Goal: Task Accomplishment & Management: Manage account settings

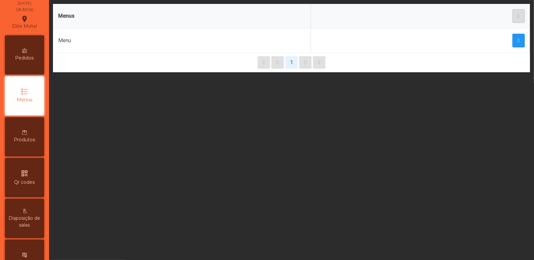
click at [23, 173] on icon "qr_code" at bounding box center [25, 173] width 8 height 8
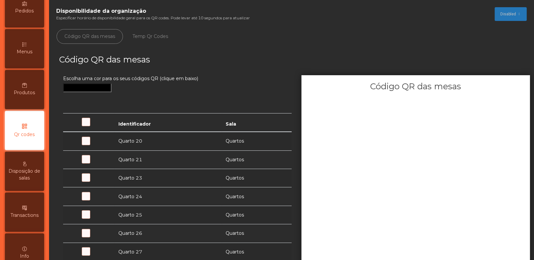
scroll to position [74, 0]
click at [95, 145] on span at bounding box center [95, 145] width 0 height 0
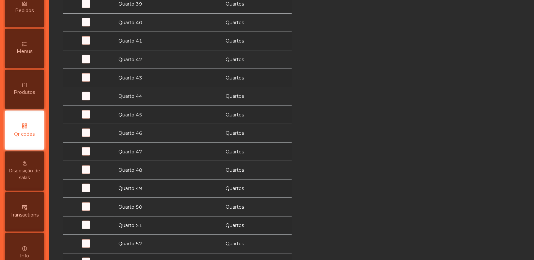
scroll to position [563, 0]
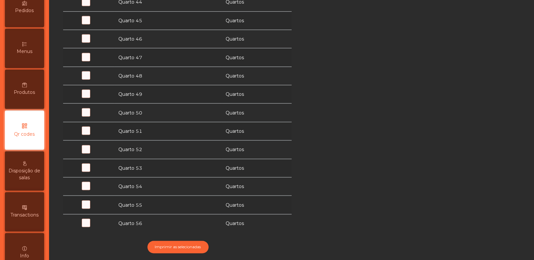
click at [95, 227] on span at bounding box center [95, 227] width 0 height 0
click at [95, 208] on span at bounding box center [95, 208] width 0 height 0
click at [95, 190] on span at bounding box center [95, 190] width 0 height 0
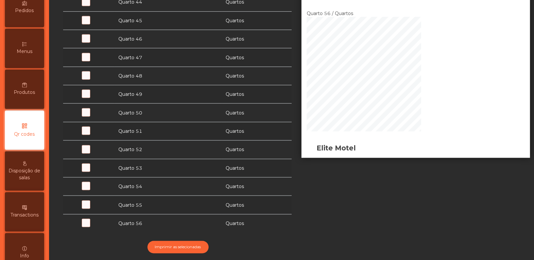
click at [95, 171] on span at bounding box center [95, 171] width 0 height 0
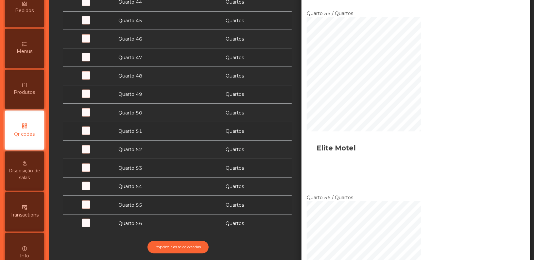
click at [95, 153] on span at bounding box center [95, 153] width 0 height 0
click at [95, 134] on span at bounding box center [95, 134] width 0 height 0
click at [95, 116] on span at bounding box center [95, 116] width 0 height 0
drag, startPoint x: 88, startPoint y: 90, endPoint x: 84, endPoint y: 74, distance: 16.1
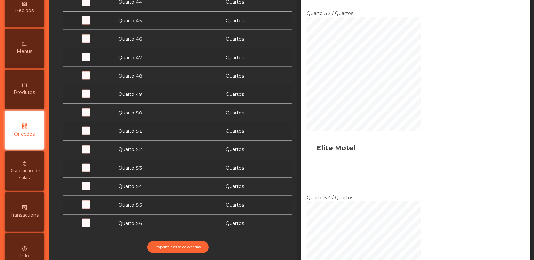
click at [95, 79] on span at bounding box center [95, 79] width 0 height 0
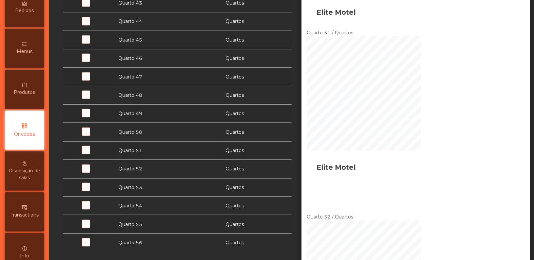
click at [95, 117] on span at bounding box center [95, 117] width 0 height 0
click at [87, 68] on td at bounding box center [88, 77] width 51 height 18
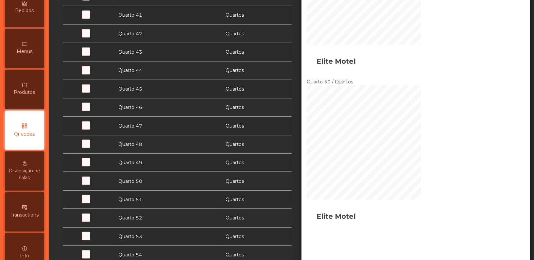
scroll to position [482, 0]
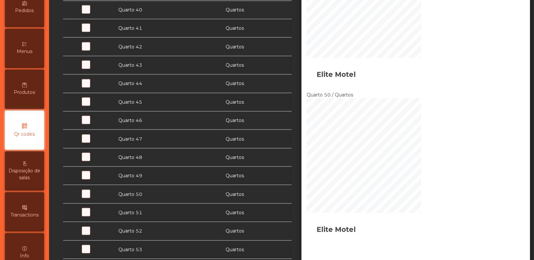
click at [95, 142] on span at bounding box center [95, 142] width 0 height 0
drag, startPoint x: 88, startPoint y: 117, endPoint x: 88, endPoint y: 99, distance: 18.0
click at [95, 124] on span at bounding box center [95, 124] width 0 height 0
click at [95, 105] on span at bounding box center [95, 105] width 0 height 0
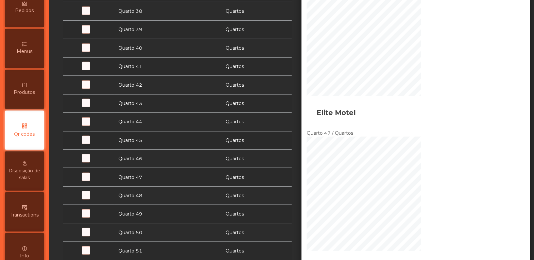
scroll to position [394, 0]
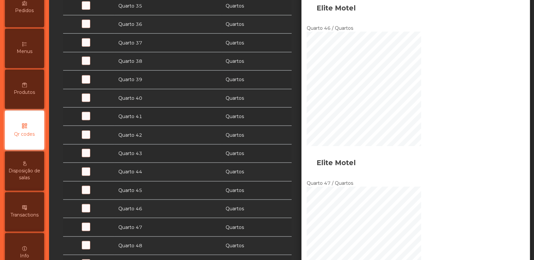
click at [95, 83] on span at bounding box center [95, 83] width 0 height 0
click at [95, 101] on span at bounding box center [95, 101] width 0 height 0
click at [95, 120] on span at bounding box center [95, 120] width 0 height 0
click at [95, 138] on span at bounding box center [95, 138] width 0 height 0
click at [95, 157] on span at bounding box center [95, 157] width 0 height 0
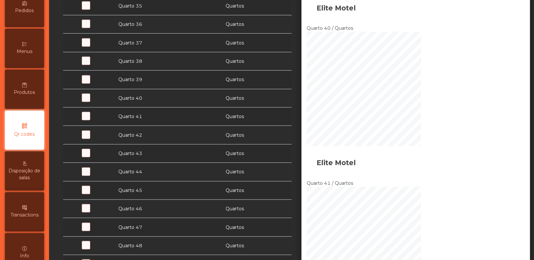
click at [95, 175] on span at bounding box center [95, 175] width 0 height 0
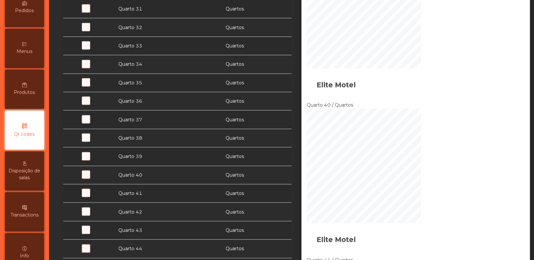
scroll to position [296, 0]
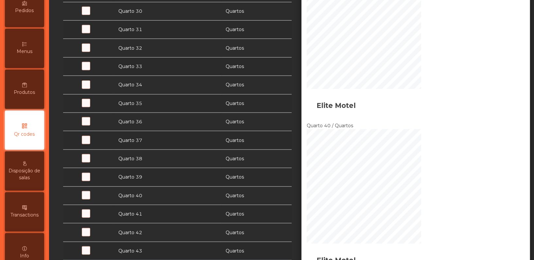
click at [95, 88] on span at bounding box center [95, 88] width 0 height 0
click at [95, 107] on span at bounding box center [95, 107] width 0 height 0
click at [95, 125] on span at bounding box center [95, 125] width 0 height 0
click at [95, 144] on span at bounding box center [95, 144] width 0 height 0
click at [95, 162] on span at bounding box center [95, 162] width 0 height 0
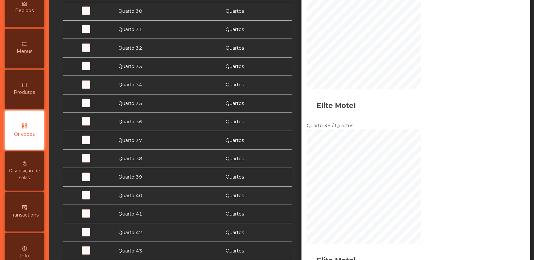
scroll to position [215, 0]
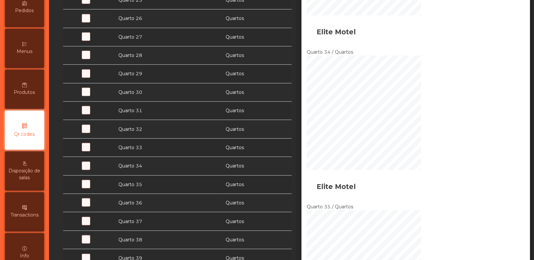
click at [95, 96] on span at bounding box center [95, 96] width 0 height 0
click at [86, 113] on div at bounding box center [89, 112] width 44 height 7
click at [95, 132] on span at bounding box center [95, 132] width 0 height 0
click at [95, 114] on span at bounding box center [95, 114] width 0 height 0
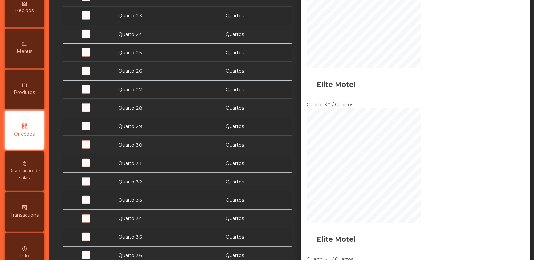
scroll to position [149, 0]
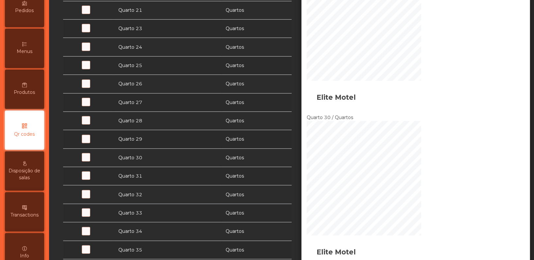
click at [95, 87] on span at bounding box center [95, 87] width 0 height 0
click at [95, 106] on span at bounding box center [95, 106] width 0 height 0
click at [95, 124] on span at bounding box center [95, 124] width 0 height 0
click at [95, 143] on span at bounding box center [95, 143] width 0 height 0
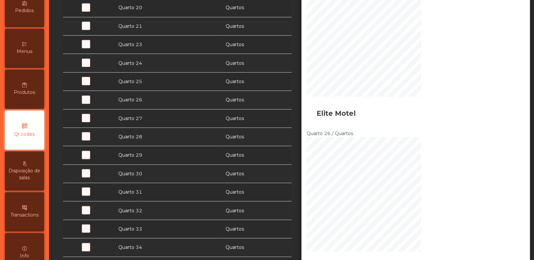
scroll to position [128, 0]
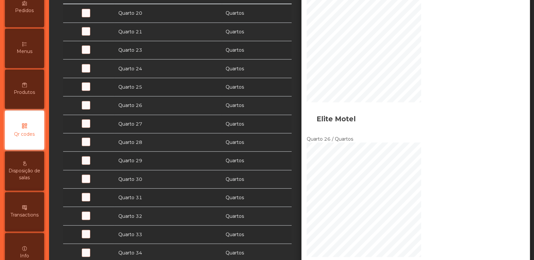
click at [95, 72] on span at bounding box center [95, 72] width 0 height 0
click at [95, 90] on span at bounding box center [95, 90] width 0 height 0
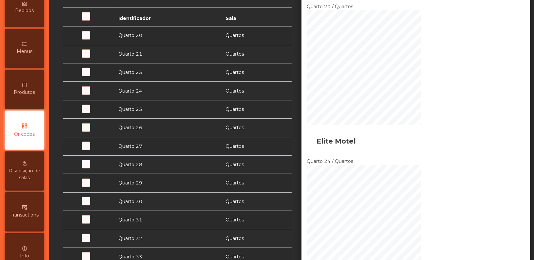
scroll to position [80, 0]
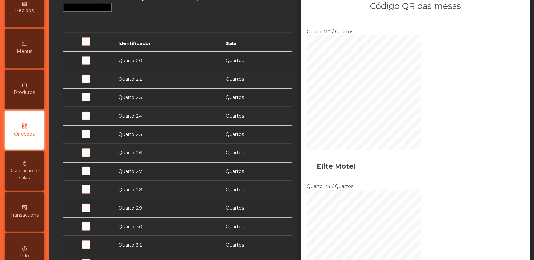
click at [95, 82] on span at bounding box center [95, 82] width 0 height 0
click at [79, 45] on span at bounding box center [79, 45] width 0 height 0
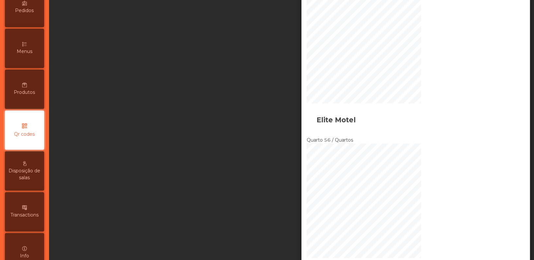
scroll to position [6196, 0]
